Goal: Transaction & Acquisition: Purchase product/service

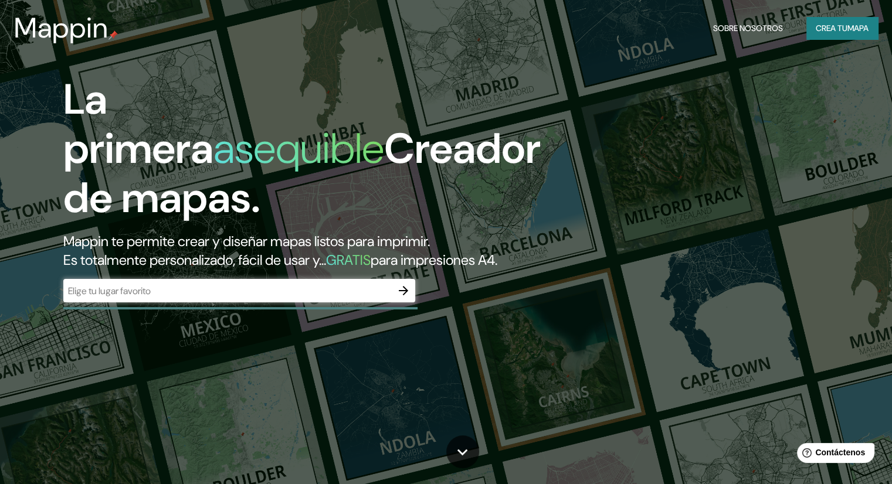
click at [310, 298] on input "text" at bounding box center [227, 290] width 328 height 13
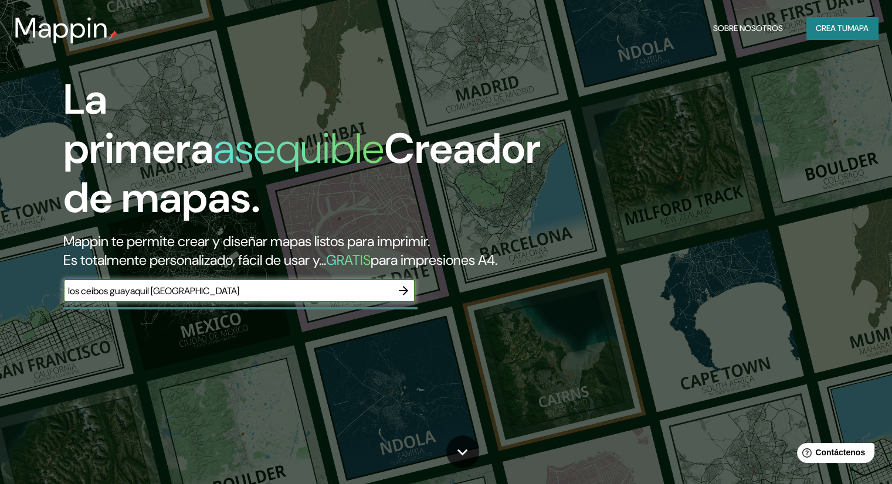
type input "los ceibos guayaquil [GEOGRAPHIC_DATA]"
click at [399, 296] on icon "button" at bounding box center [403, 290] width 9 height 9
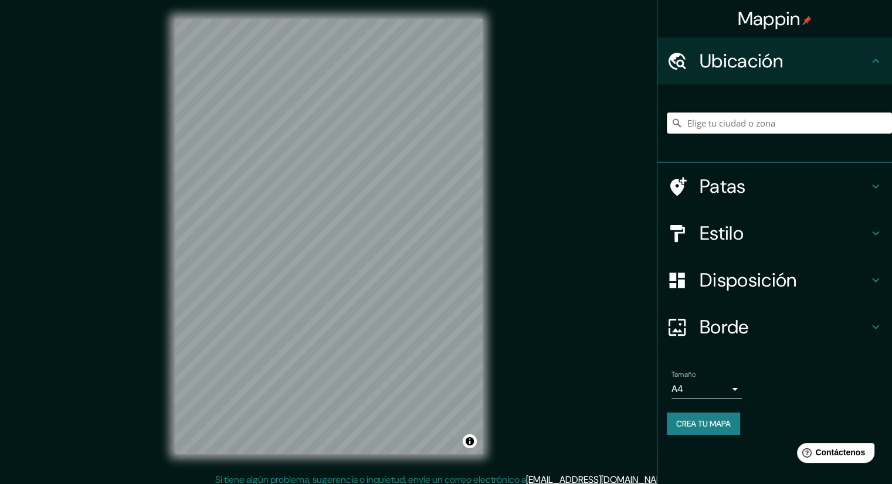
click at [778, 127] on input "Elige tu ciudad o zona" at bounding box center [779, 123] width 225 height 21
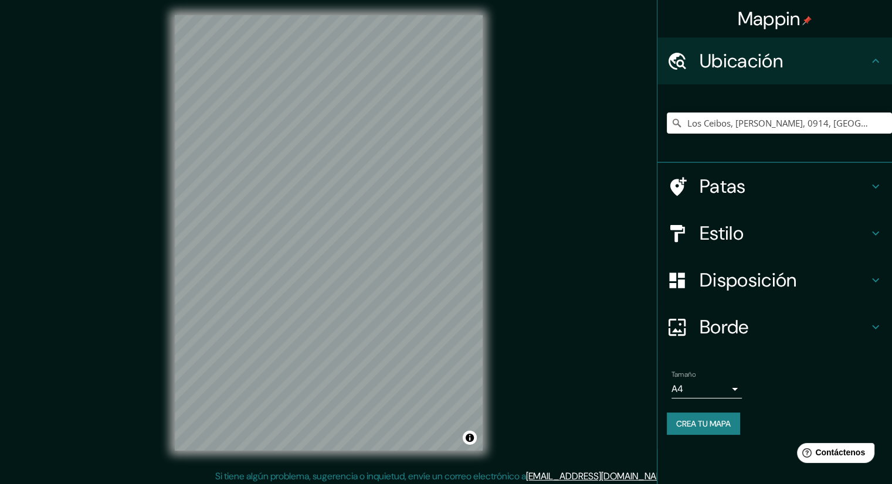
scroll to position [8, 0]
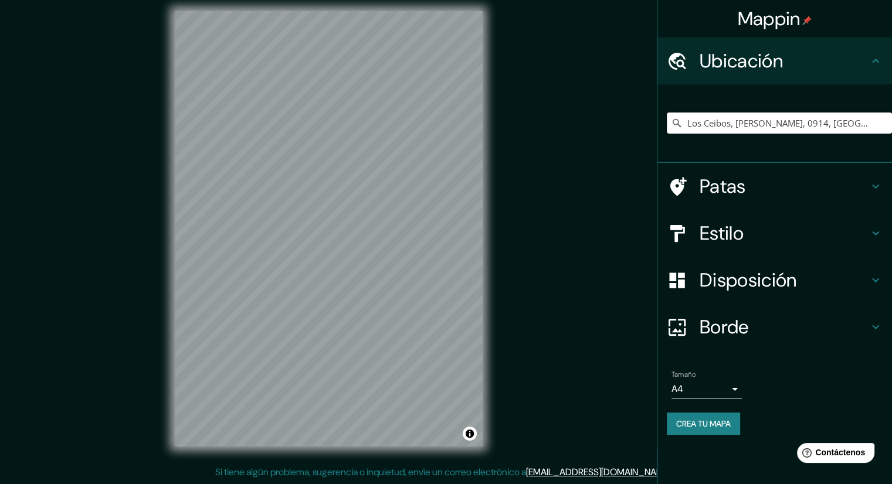
click at [728, 235] on font "Estilo" at bounding box center [722, 233] width 44 height 25
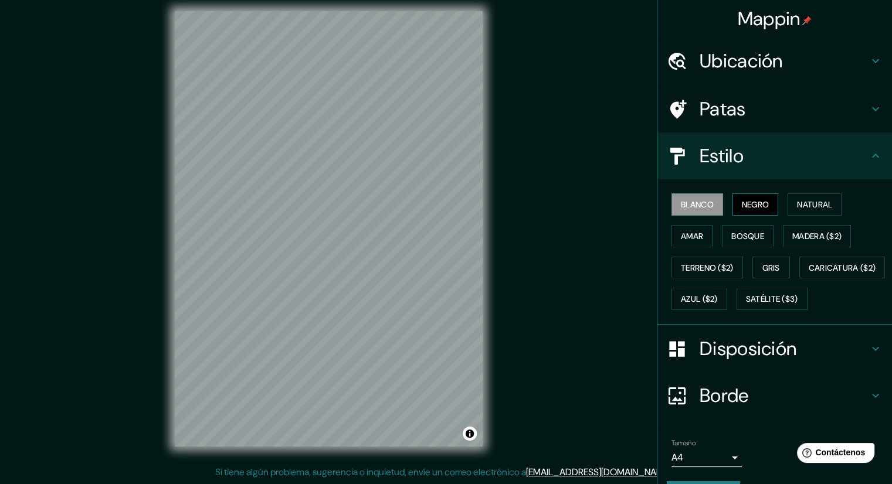
click at [742, 202] on font "Negro" at bounding box center [756, 204] width 28 height 11
click at [702, 204] on font "Blanco" at bounding box center [697, 204] width 33 height 11
click at [688, 235] on font "Amar" at bounding box center [692, 236] width 22 height 11
click at [694, 207] on font "Blanco" at bounding box center [697, 204] width 33 height 11
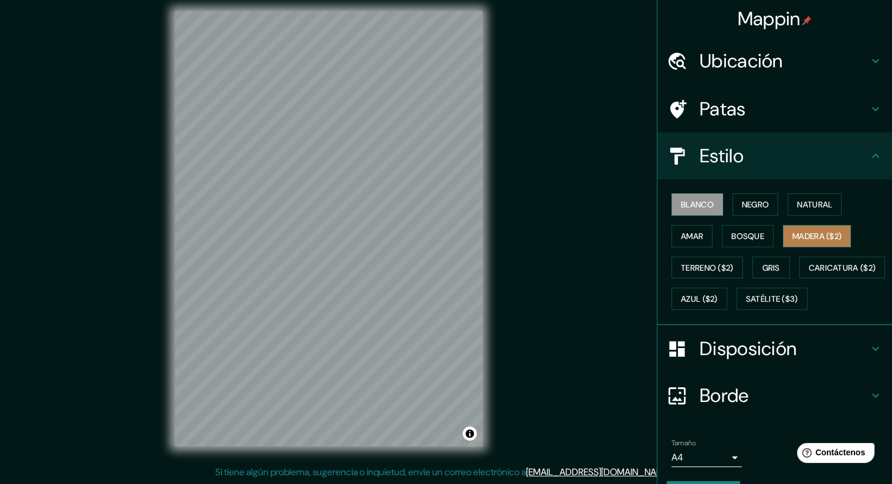
click at [800, 240] on font "Madera ($2)" at bounding box center [816, 236] width 49 height 11
click at [776, 71] on h4 "Ubicación" at bounding box center [784, 60] width 169 height 23
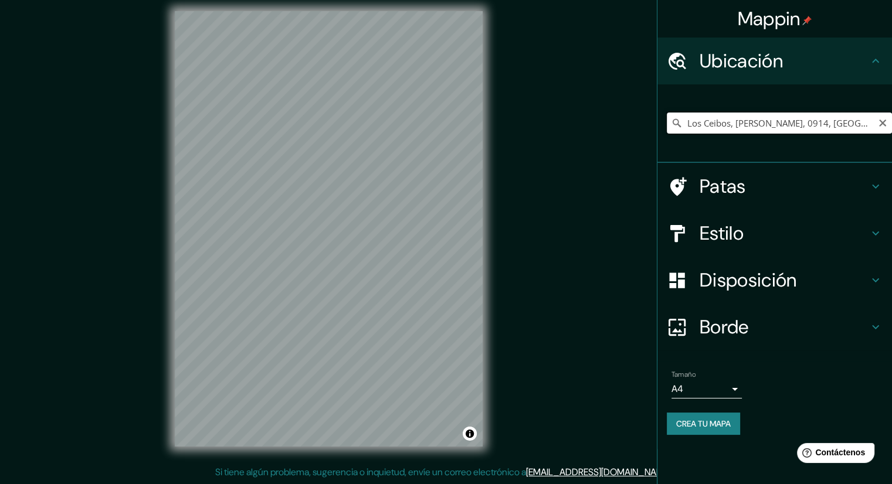
scroll to position [0, 16]
drag, startPoint x: 735, startPoint y: 120, endPoint x: 876, endPoint y: 127, distance: 140.9
click at [876, 127] on input "Los Ceibos, [PERSON_NAME], 0914, [GEOGRAPHIC_DATA]" at bounding box center [779, 123] width 225 height 21
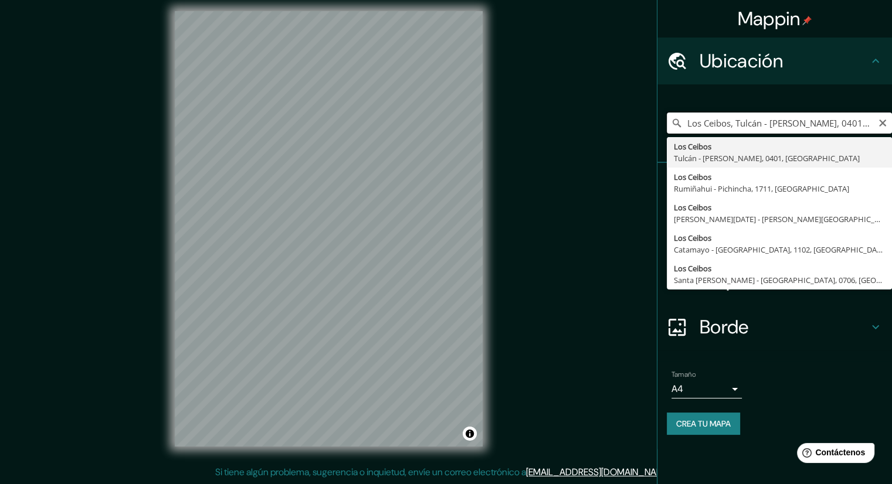
drag, startPoint x: 734, startPoint y: 122, endPoint x: 877, endPoint y: 133, distance: 143.5
click at [877, 133] on input "Los Ceibos, Tulcán - [PERSON_NAME], 0401, [GEOGRAPHIC_DATA]" at bounding box center [779, 123] width 225 height 21
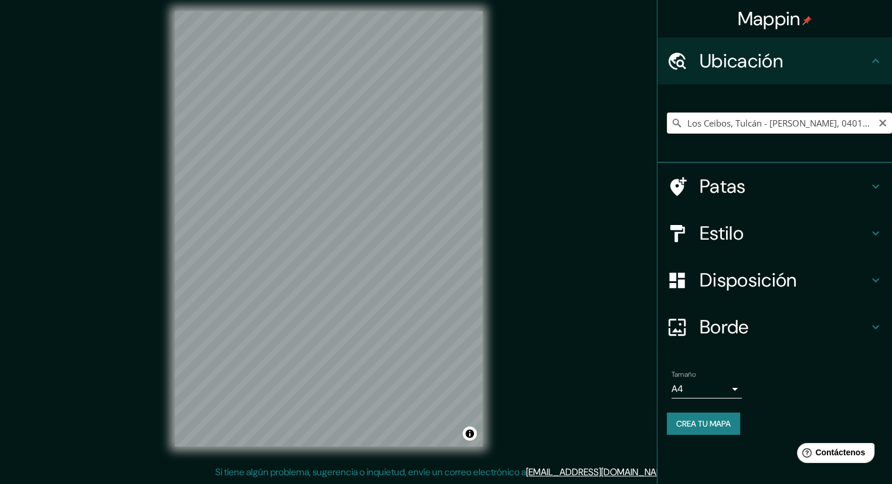
drag, startPoint x: 732, startPoint y: 123, endPoint x: 857, endPoint y: 121, distance: 125.5
click at [857, 121] on input "Los Ceibos, Tulcán - [PERSON_NAME], 0401, [GEOGRAPHIC_DATA]" at bounding box center [779, 123] width 225 height 21
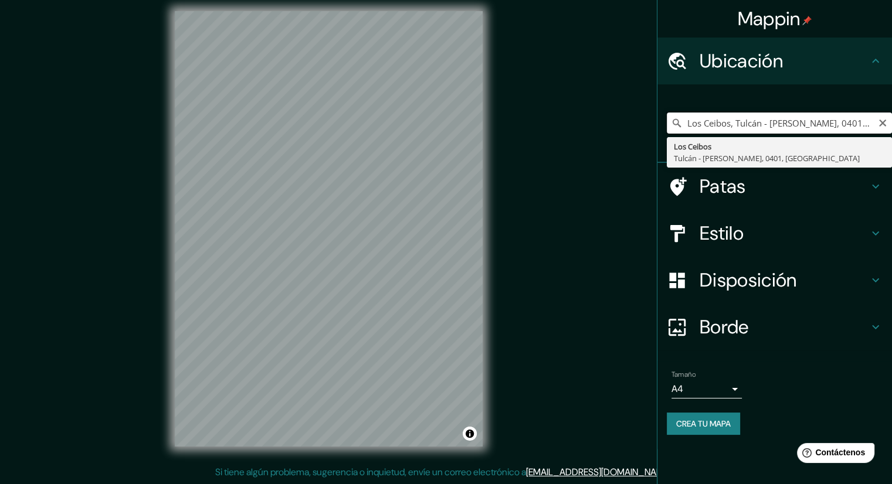
drag, startPoint x: 860, startPoint y: 120, endPoint x: 736, endPoint y: 127, distance: 124.6
click at [736, 127] on input "Los Ceibos, Tulcán - [PERSON_NAME], 0401, [GEOGRAPHIC_DATA]" at bounding box center [779, 123] width 225 height 21
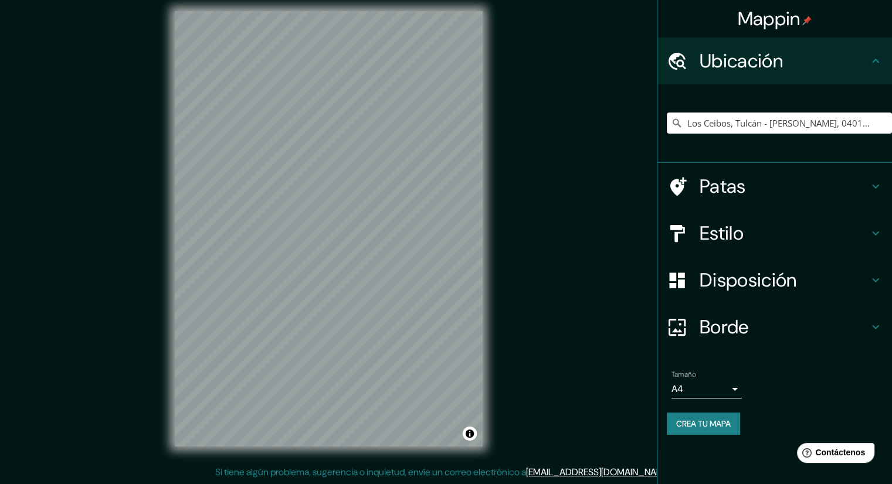
drag, startPoint x: 741, startPoint y: 121, endPoint x: 861, endPoint y: 127, distance: 119.8
click at [861, 127] on input "Los Ceibos, Tulcán - [PERSON_NAME], 0401, [GEOGRAPHIC_DATA]" at bounding box center [779, 123] width 225 height 21
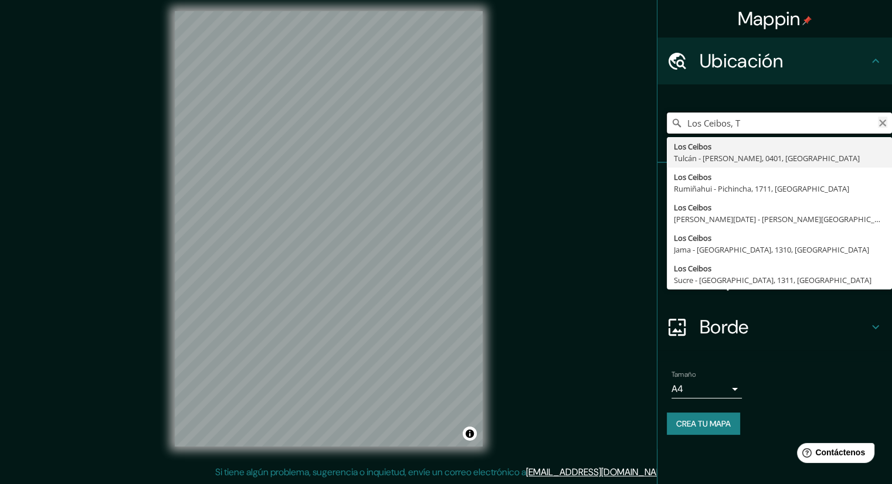
click at [887, 121] on input "Los Ceibos, T" at bounding box center [779, 123] width 225 height 21
click at [887, 123] on input "Los Ceibos, T" at bounding box center [779, 123] width 225 height 21
type input "Los Ceibos, T"
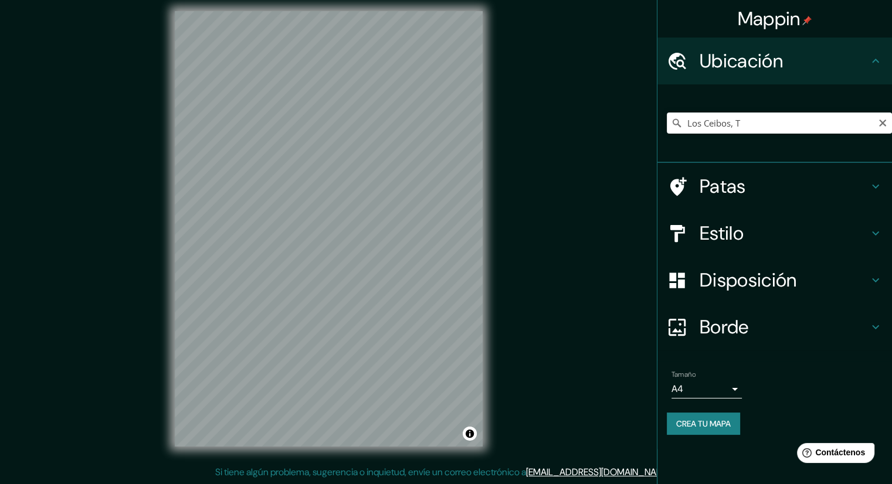
click at [884, 124] on icon "Claro" at bounding box center [882, 123] width 7 height 7
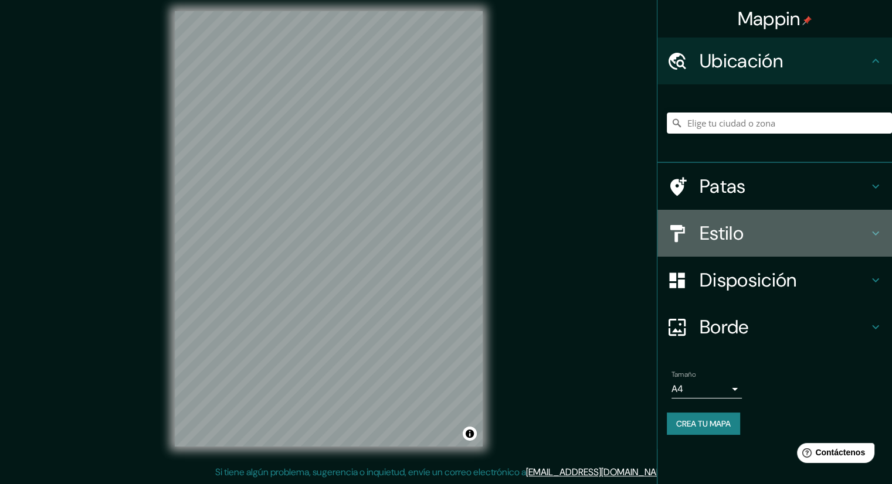
click at [725, 223] on font "Estilo" at bounding box center [722, 233] width 44 height 25
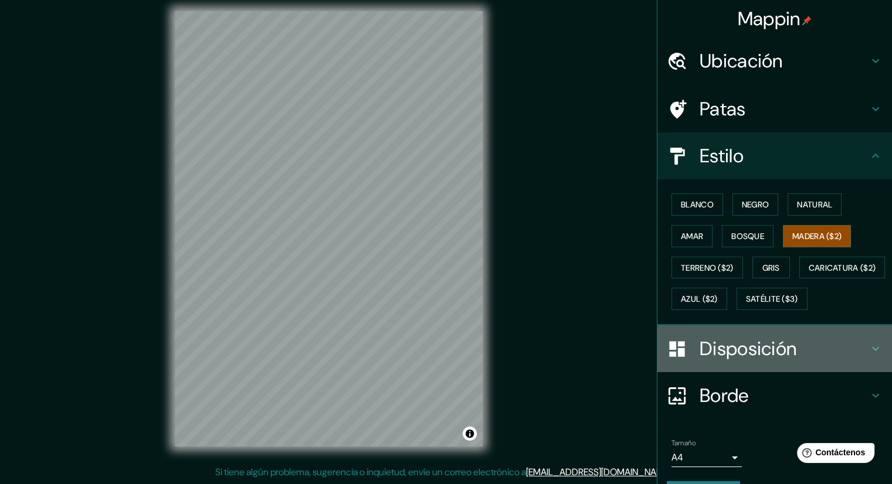
click at [718, 361] on font "Disposición" at bounding box center [748, 349] width 97 height 25
